Goal: Transaction & Acquisition: Purchase product/service

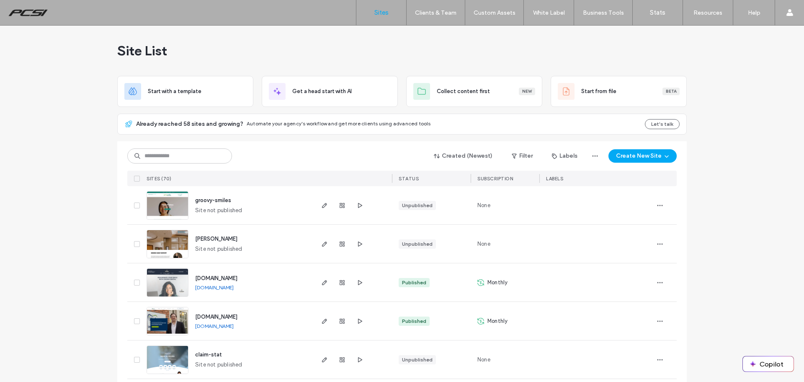
scroll to position [42, 0]
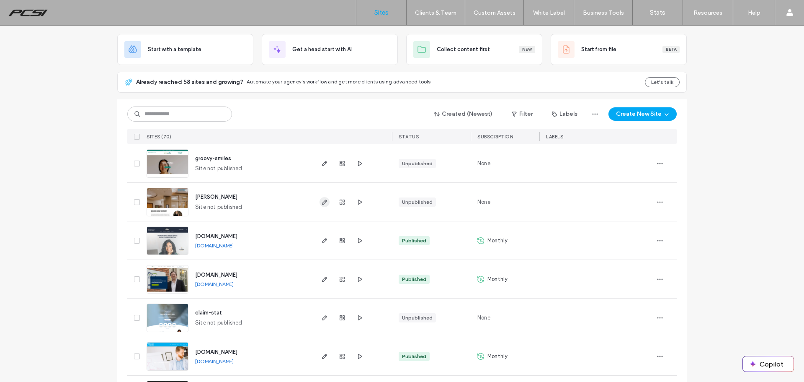
click at [325, 202] on span "button" at bounding box center [325, 202] width 10 height 10
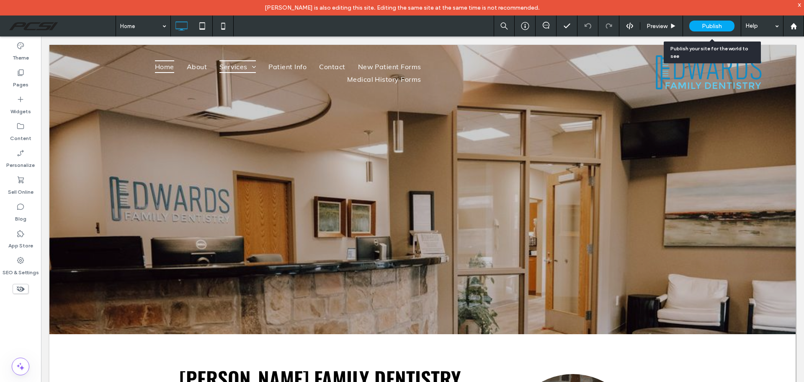
click at [711, 26] on span "Publish" at bounding box center [712, 26] width 20 height 7
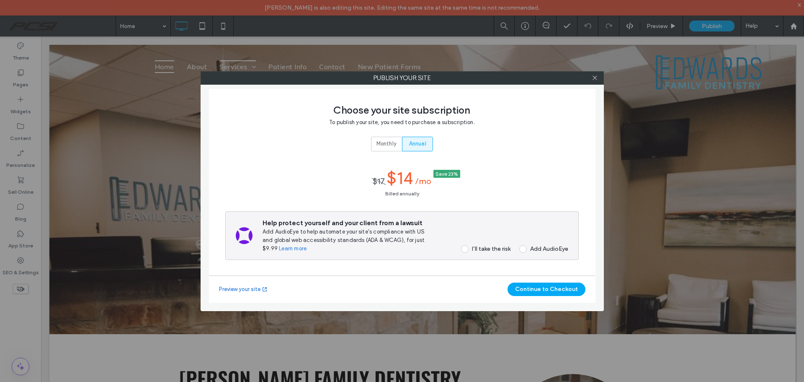
click at [464, 248] on span at bounding box center [465, 249] width 8 height 8
click at [533, 287] on button "Continue to Checkout" at bounding box center [547, 288] width 78 height 13
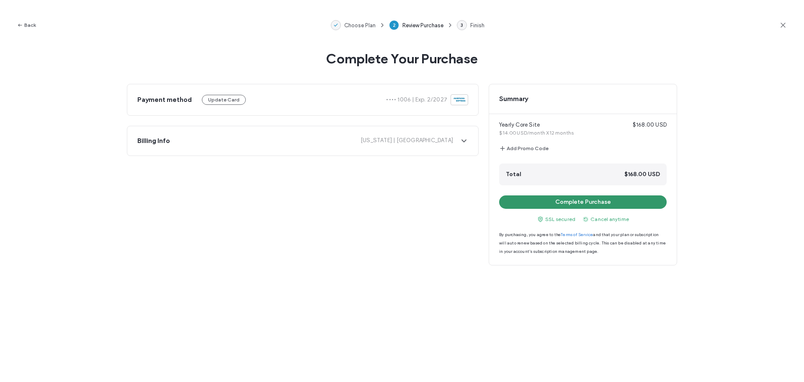
click at [609, 202] on button "Complete Purchase" at bounding box center [583, 201] width 168 height 13
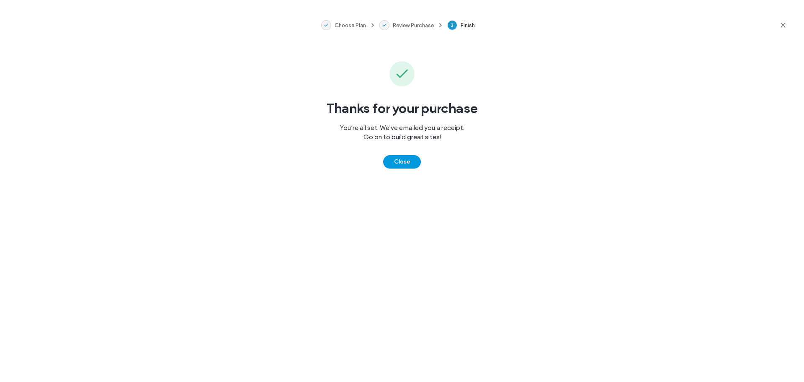
click at [409, 158] on button "Close" at bounding box center [402, 161] width 38 height 13
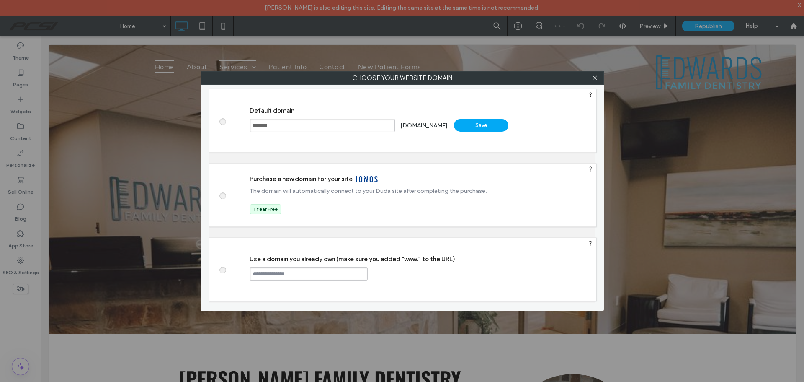
click at [222, 269] on span at bounding box center [222, 269] width 0 height 6
click at [313, 276] on input "text" at bounding box center [309, 273] width 118 height 13
paste input "**********"
click at [253, 271] on input "**********" at bounding box center [309, 273] width 118 height 13
type input "**********"
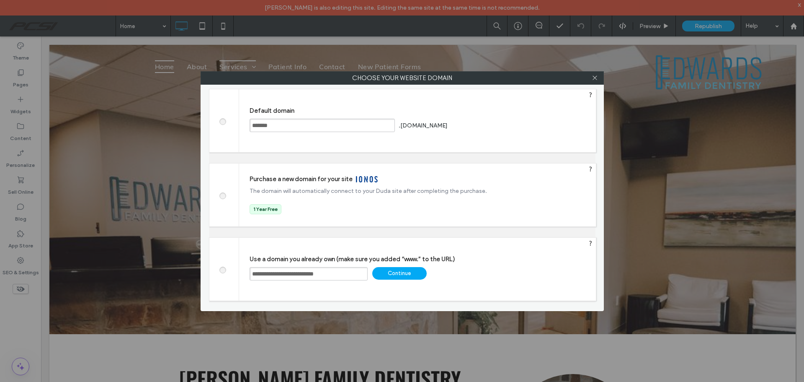
click at [409, 275] on div "Continue" at bounding box center [399, 273] width 54 height 13
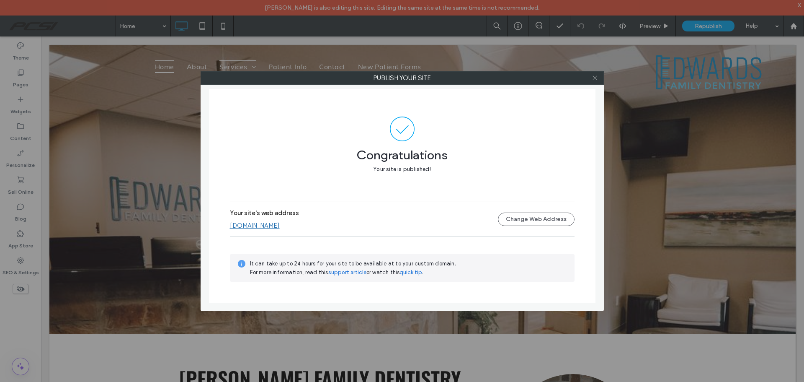
click at [597, 77] on icon at bounding box center [595, 78] width 6 height 6
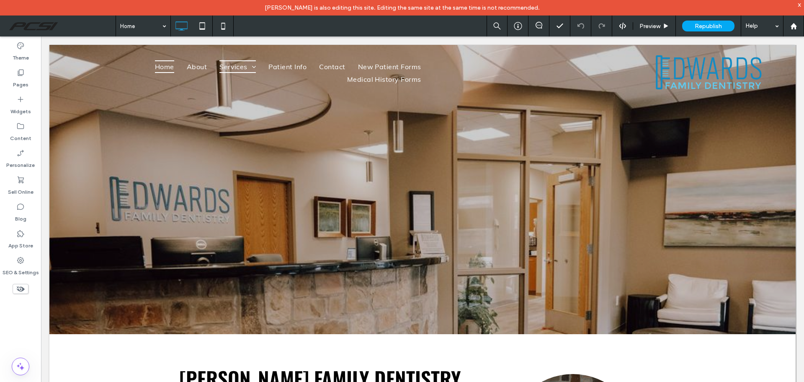
click at [801, 4] on div "x" at bounding box center [800, 4] width 4 height 7
click at [791, 22] on div at bounding box center [793, 26] width 21 height 21
